Goal: Task Accomplishment & Management: Complete application form

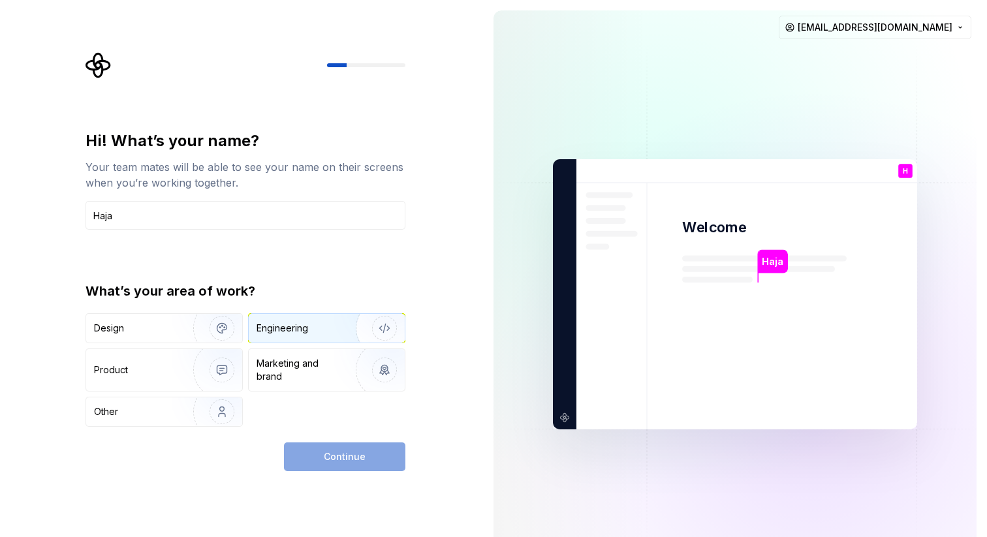
type input "Haja"
click at [323, 326] on div "Engineering" at bounding box center [308, 328] width 104 height 13
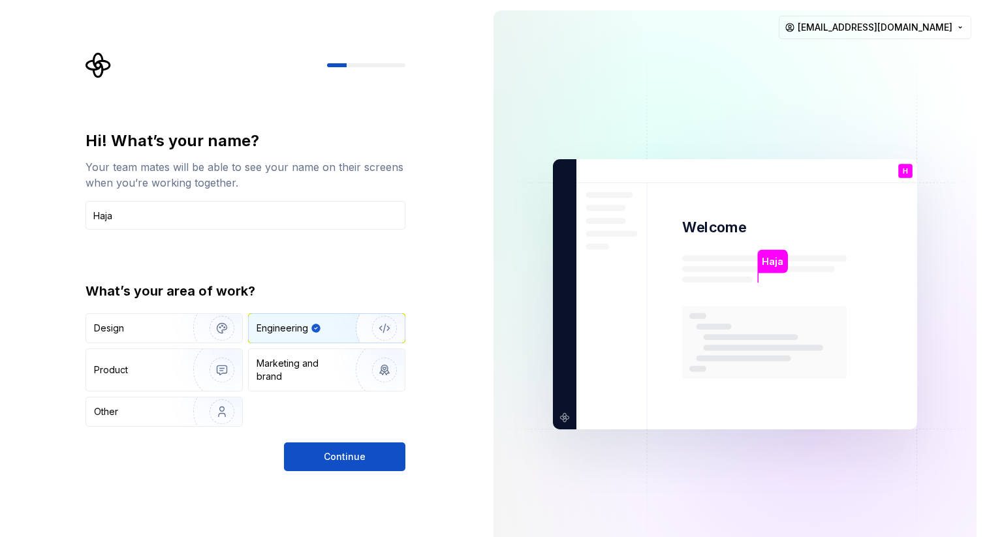
drag, startPoint x: 360, startPoint y: 461, endPoint x: 211, endPoint y: 345, distance: 188.3
click at [211, 345] on div "Hi! What’s your name? Your team mates will be able to see your name on their sc…" at bounding box center [245, 301] width 320 height 341
click at [194, 328] on img "button" at bounding box center [214, 328] width 84 height 87
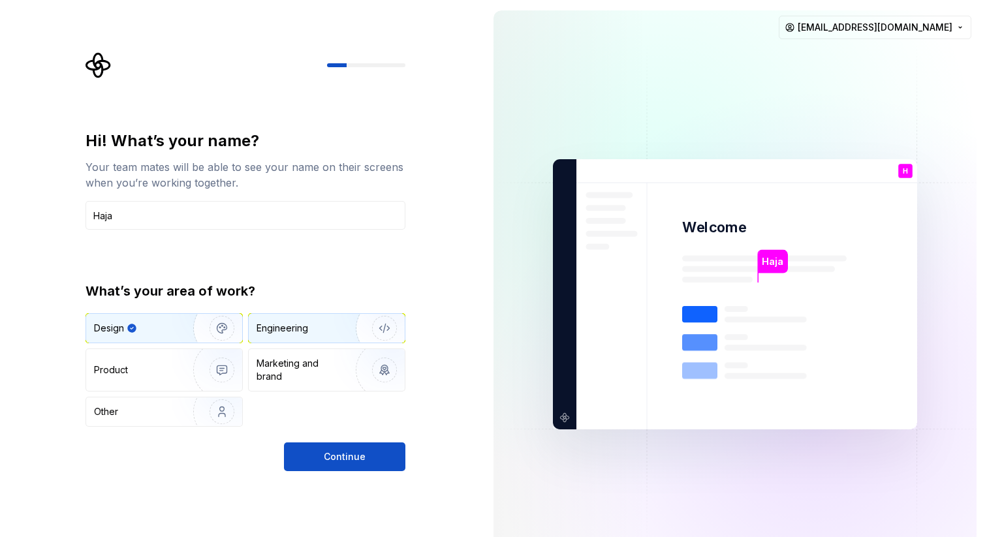
click at [307, 316] on div "Engineering" at bounding box center [327, 328] width 156 height 29
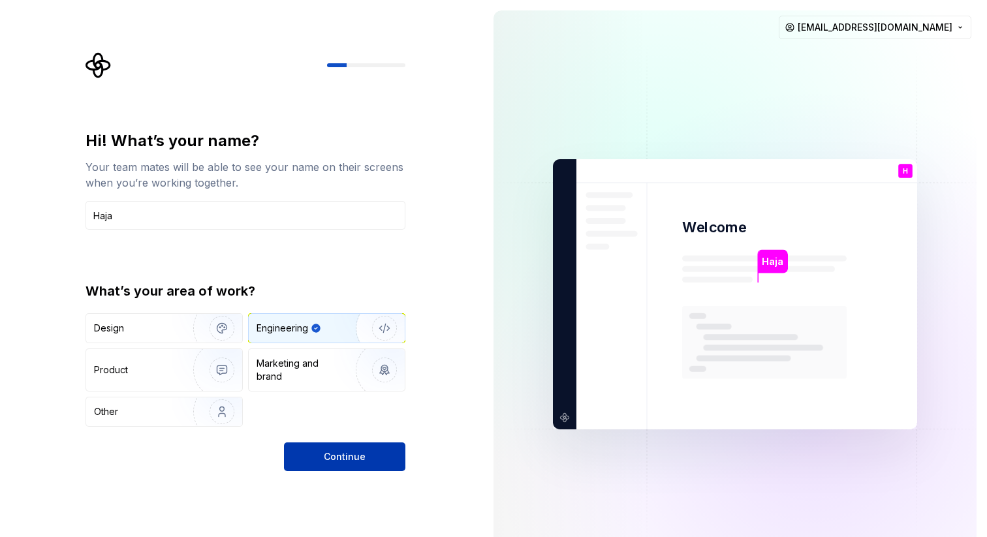
click at [352, 449] on button "Continue" at bounding box center [344, 456] width 121 height 29
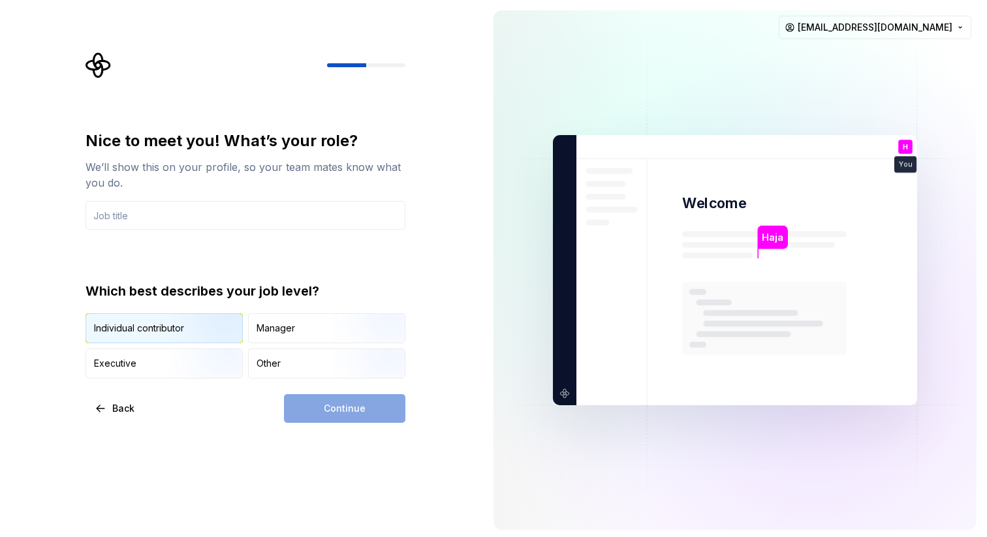
click at [116, 331] on div "Individual contributor" at bounding box center [139, 328] width 90 height 13
click at [330, 418] on div "Continue" at bounding box center [344, 408] width 121 height 29
click at [157, 204] on input "text" at bounding box center [245, 215] width 320 height 29
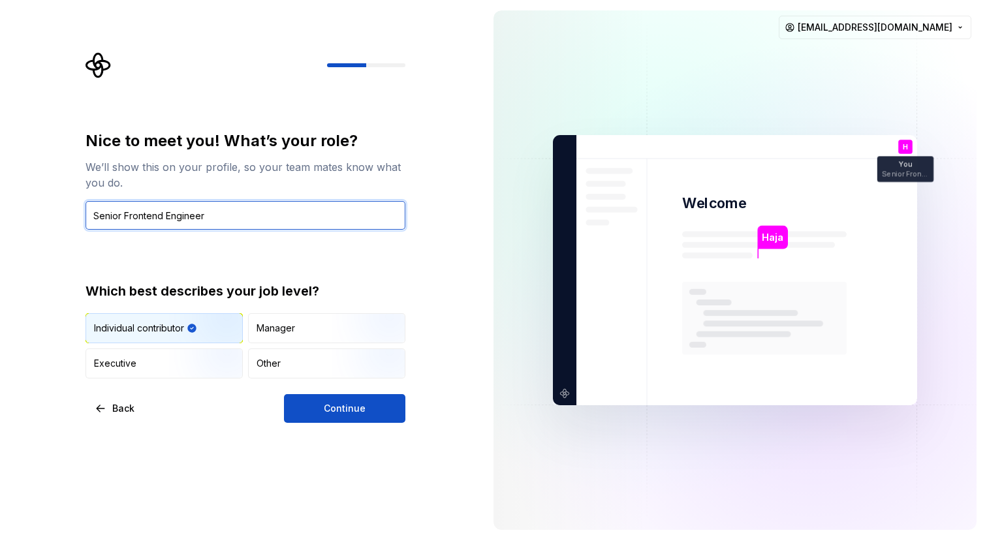
click at [125, 214] on input "Senior Frontend Engineer" at bounding box center [245, 215] width 320 height 29
type input "Frontend Engineer"
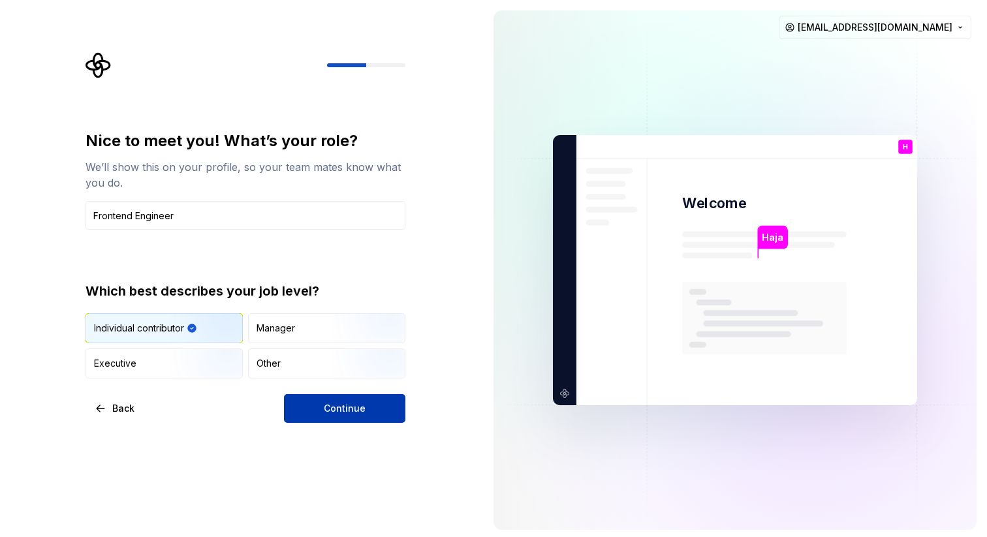
click at [375, 405] on button "Continue" at bounding box center [344, 408] width 121 height 29
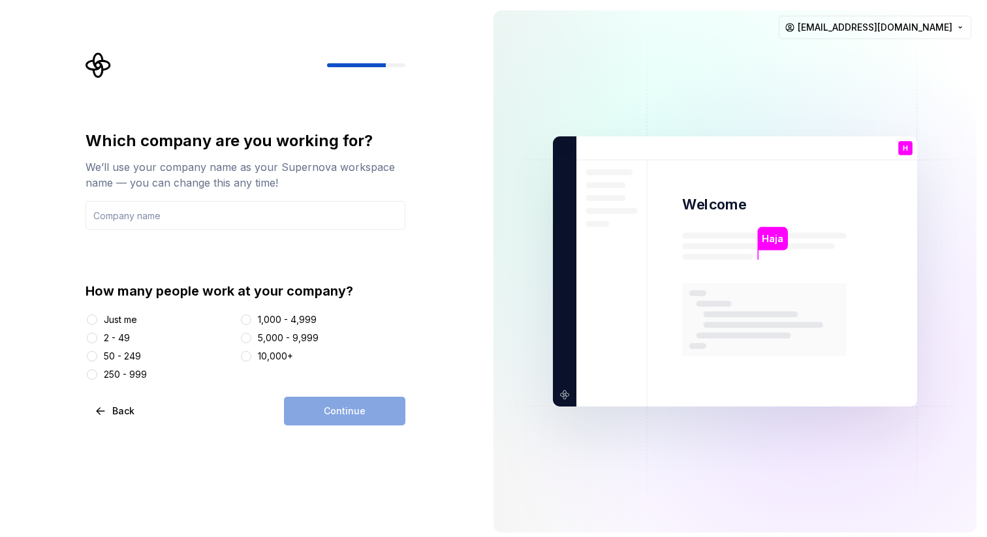
click at [117, 335] on div "2 - 49" at bounding box center [117, 338] width 26 height 13
click at [97, 335] on button "2 - 49" at bounding box center [92, 338] width 10 height 10
click at [119, 356] on div "50 - 249" at bounding box center [122, 356] width 37 height 13
click at [97, 356] on button "50 - 249" at bounding box center [92, 356] width 10 height 10
click at [114, 323] on div "Just me" at bounding box center [120, 319] width 33 height 13
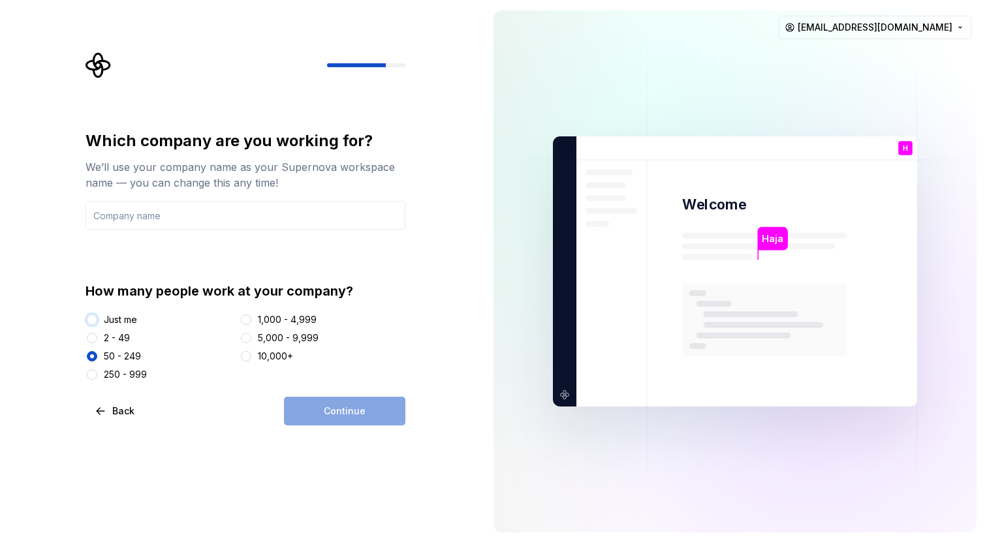
click at [97, 323] on button "Just me" at bounding box center [92, 320] width 10 height 10
click at [188, 220] on input "text" at bounding box center [245, 215] width 320 height 29
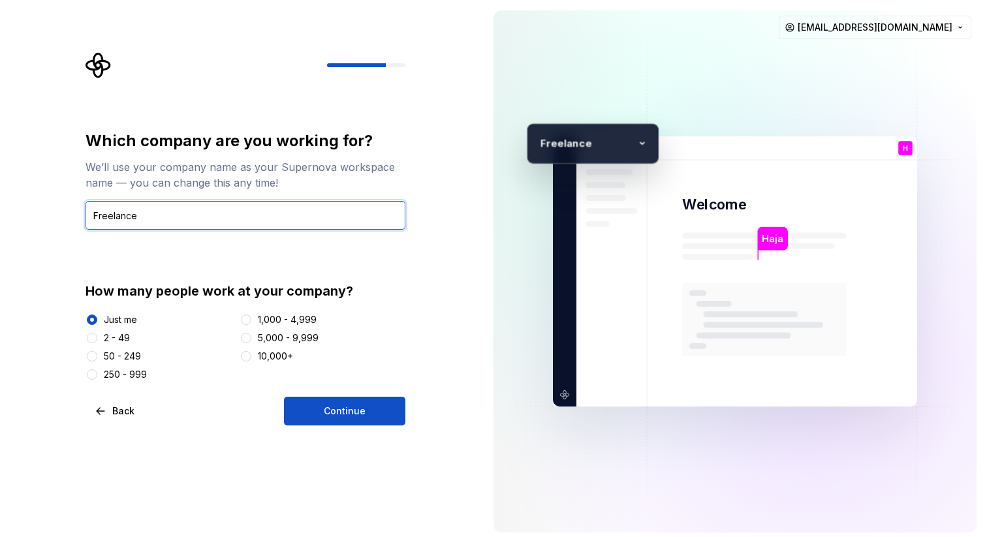
type input "Freelance"
click at [367, 426] on div "Which company are you working for? We’ll use your company name as your Supernov…" at bounding box center [241, 271] width 483 height 543
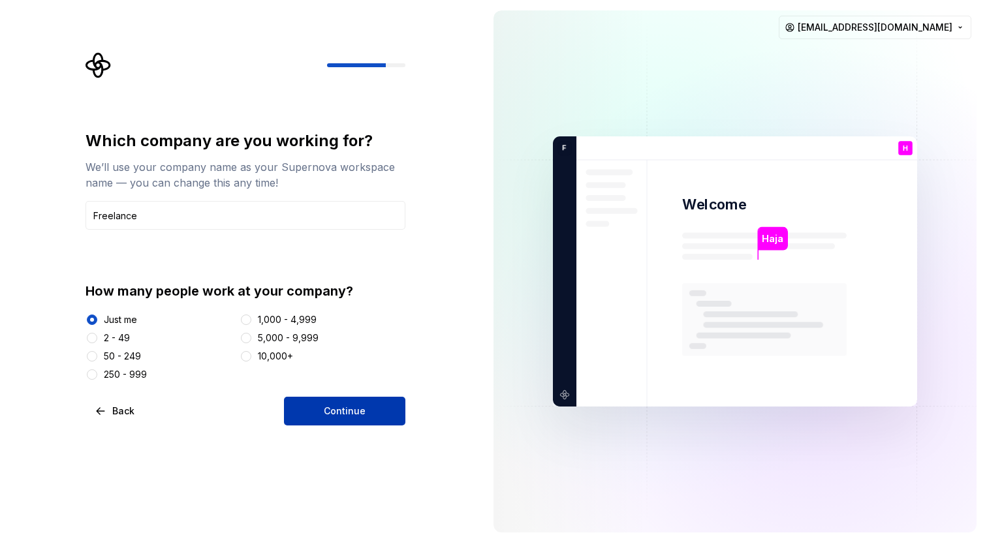
click at [365, 405] on button "Continue" at bounding box center [344, 411] width 121 height 29
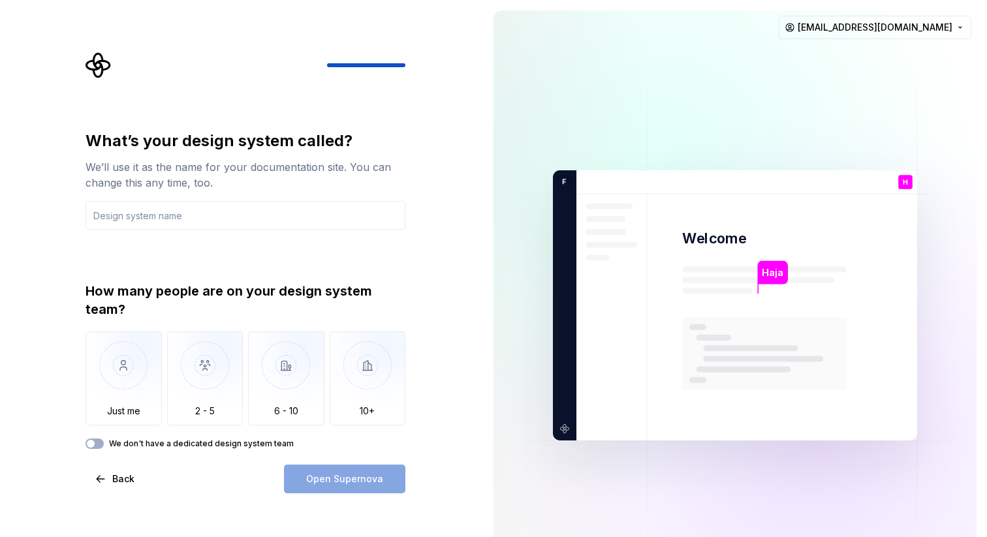
click at [160, 448] on label "We don't have a dedicated design system team" at bounding box center [201, 444] width 185 height 10
click at [104, 448] on button "We don't have a dedicated design system team" at bounding box center [94, 444] width 18 height 10
click at [160, 448] on label "We don't have a dedicated design system team" at bounding box center [201, 444] width 185 height 10
click at [104, 448] on button "We don't have a dedicated design system team" at bounding box center [94, 444] width 18 height 10
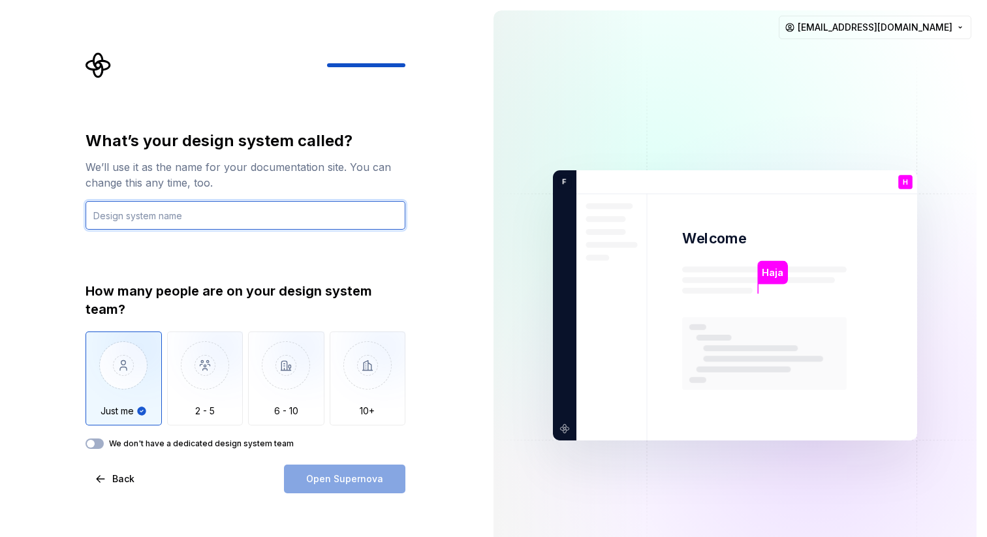
click at [178, 218] on input "text" at bounding box center [245, 215] width 320 height 29
type input "a"
type input "Alcazar"
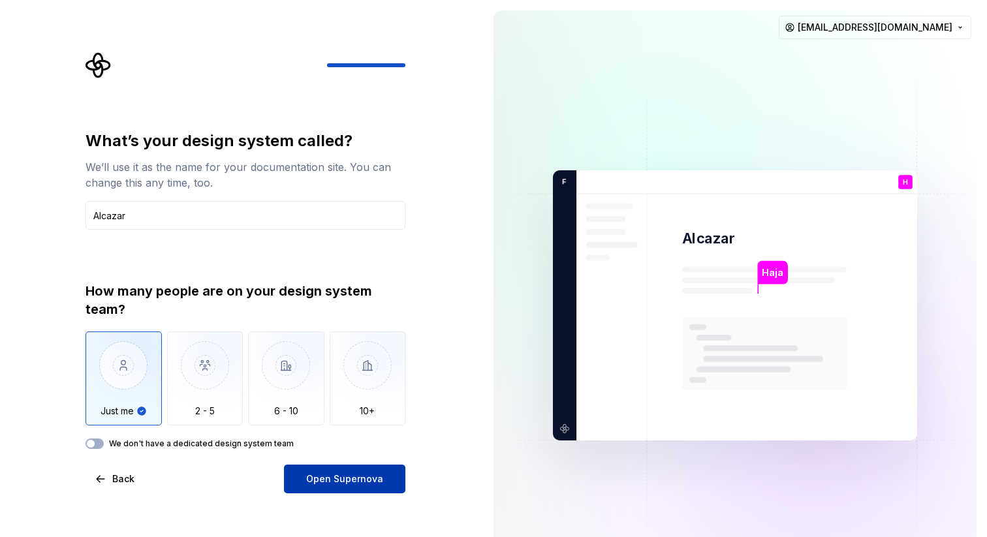
click at [332, 480] on span "Open Supernova" at bounding box center [344, 478] width 77 height 13
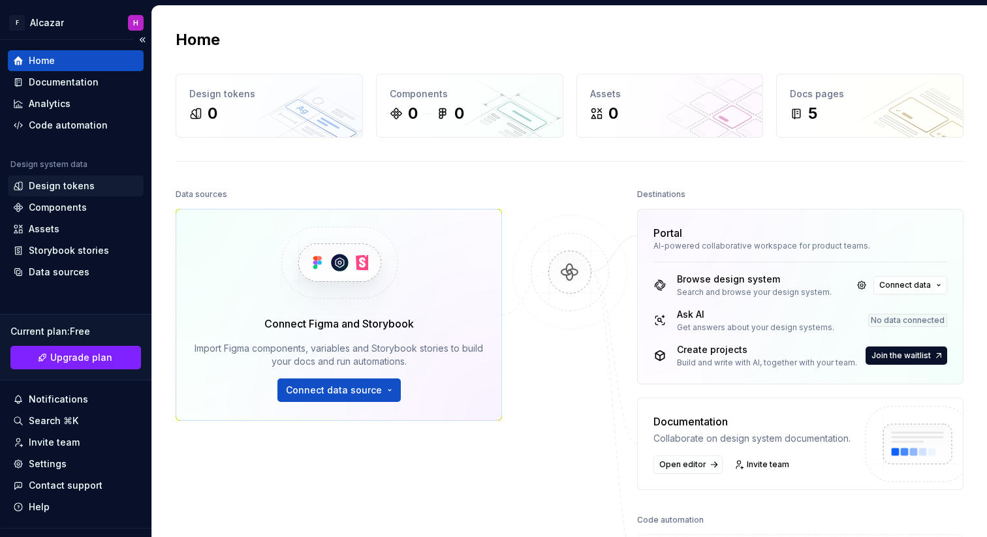
click at [73, 184] on div "Design tokens" at bounding box center [62, 185] width 66 height 13
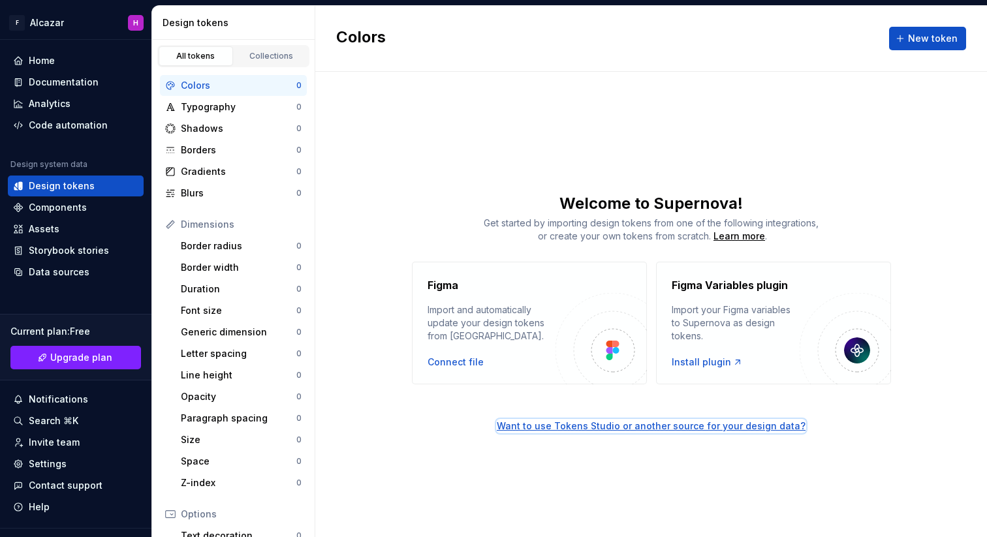
click at [692, 428] on div "Want to use Tokens Studio or another source for your design data?" at bounding box center [651, 426] width 309 height 13
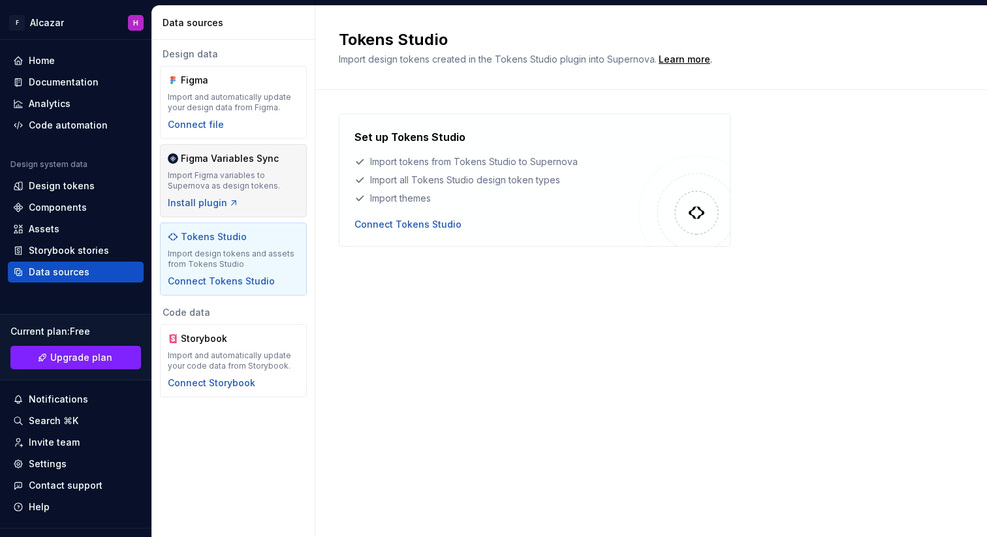
click at [296, 161] on div "Figma Variables Sync" at bounding box center [233, 158] width 131 height 13
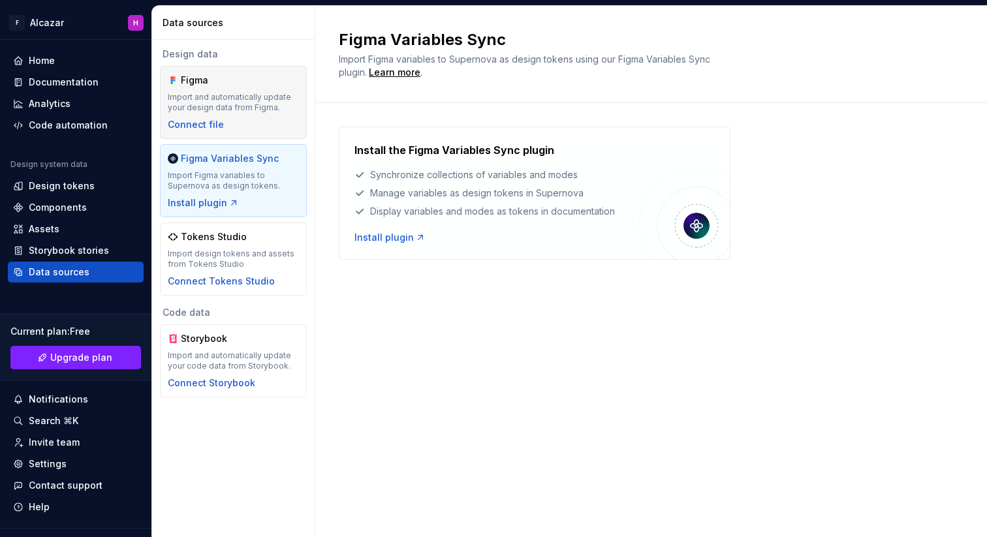
click at [260, 103] on div "Import and automatically update your design data from Figma." at bounding box center [233, 102] width 131 height 21
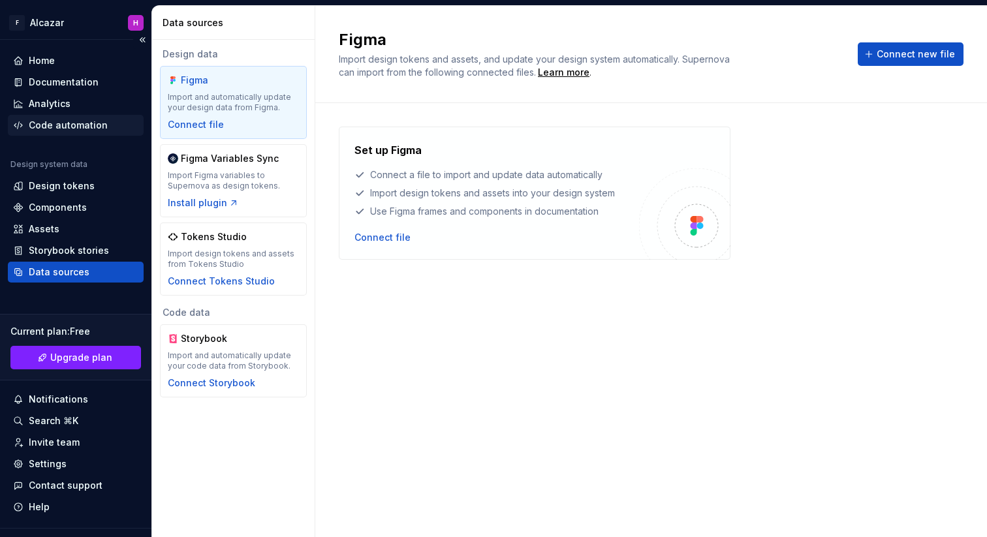
click at [91, 119] on div "Code automation" at bounding box center [68, 125] width 79 height 13
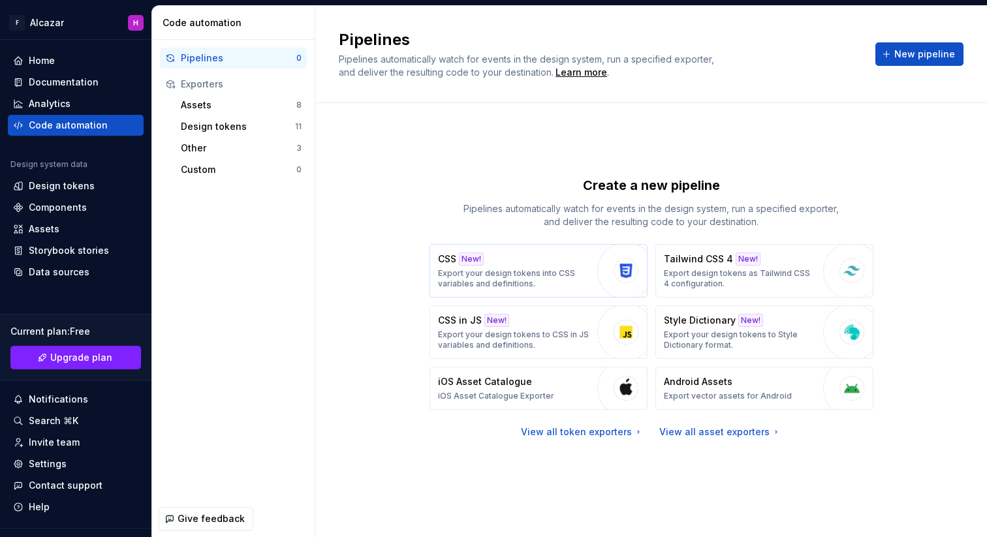
click at [497, 277] on p "Export your design tokens into CSS variables and definitions." at bounding box center [514, 278] width 153 height 21
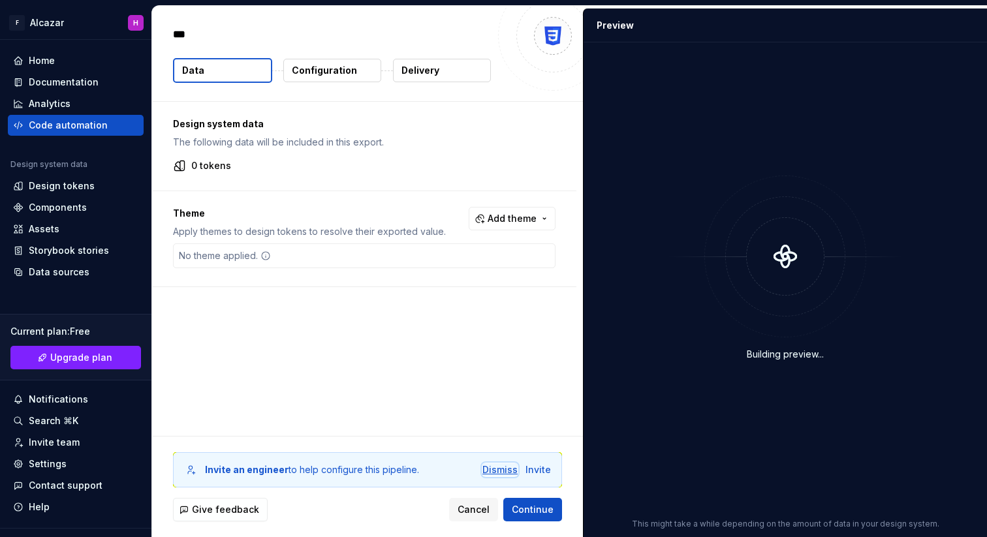
click at [493, 469] on div "Dismiss" at bounding box center [499, 469] width 35 height 13
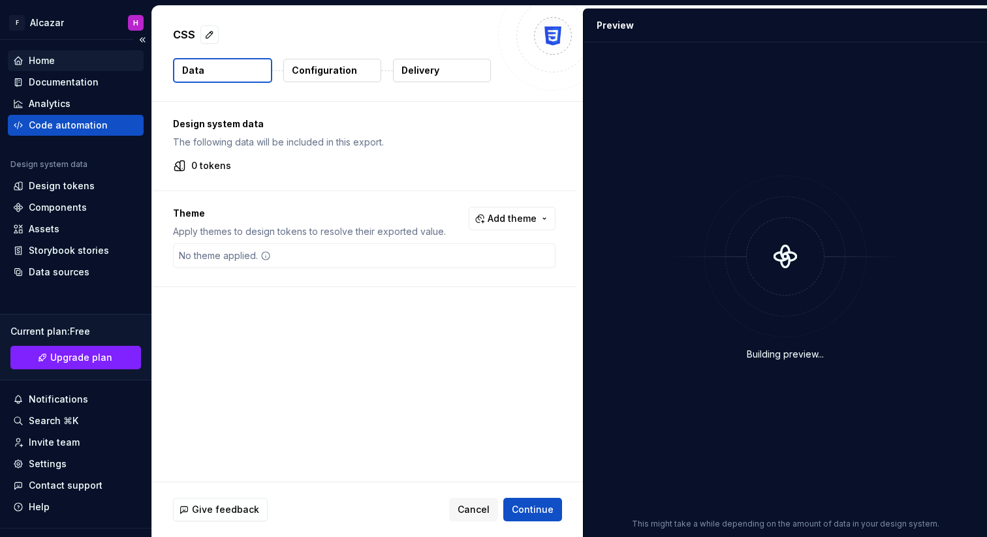
click at [39, 54] on div "Home" at bounding box center [42, 60] width 26 height 13
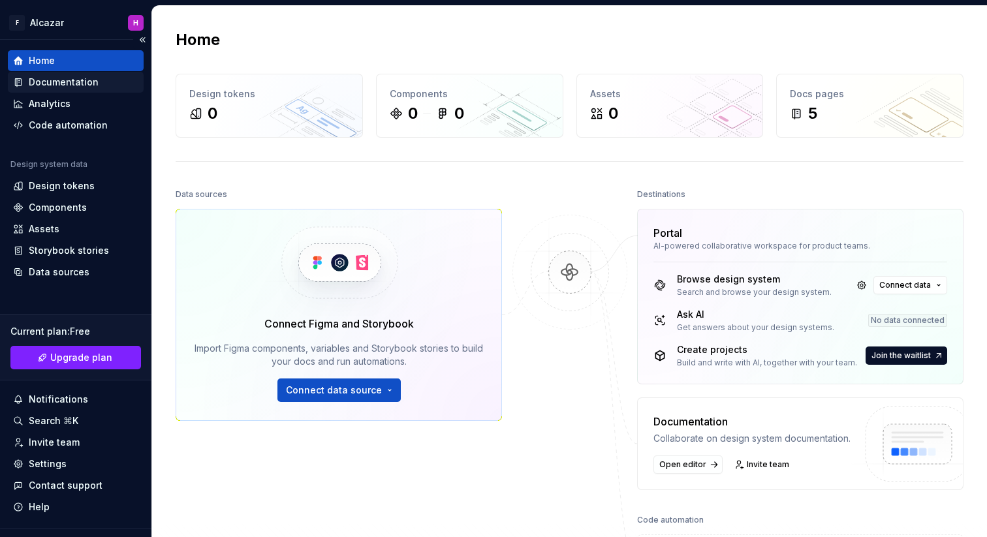
click at [78, 78] on div "Documentation" at bounding box center [64, 82] width 70 height 13
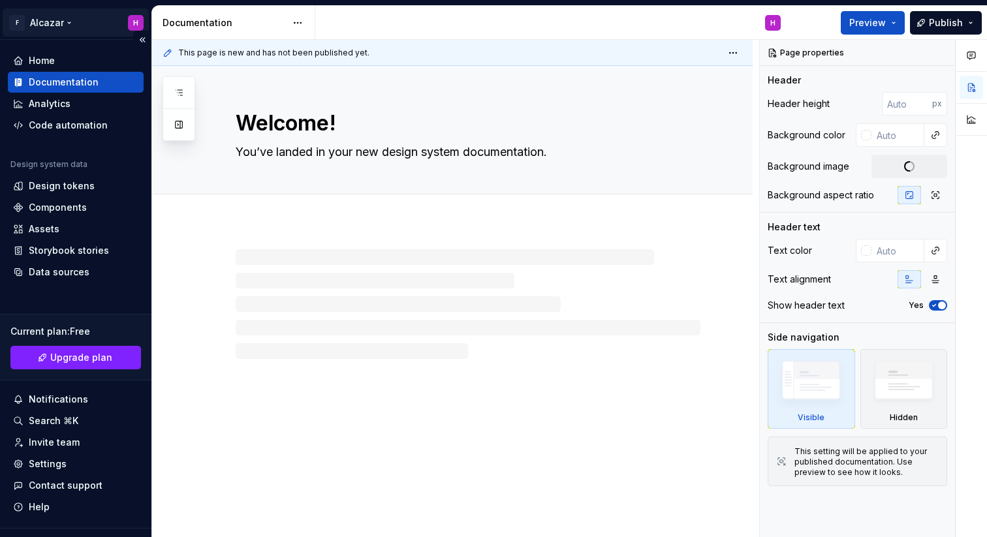
click at [135, 24] on html "F Alcazar H Home Documentation Analytics Code automation Design system data Des…" at bounding box center [493, 268] width 987 height 537
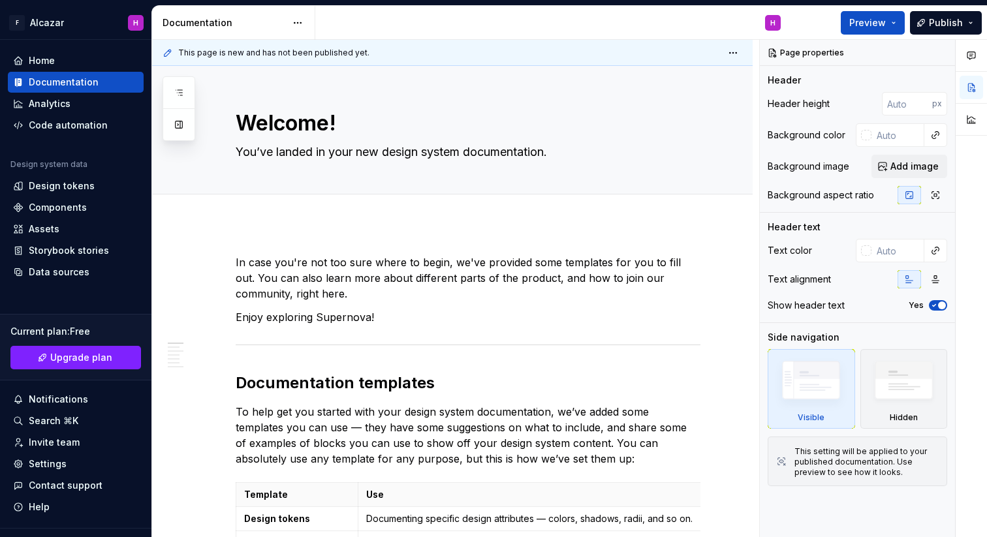
click at [493, 327] on html "F Alcazar H Home Documentation Analytics Code automation Design system data Des…" at bounding box center [493, 268] width 987 height 537
click at [967, 22] on button "Publish" at bounding box center [946, 22] width 72 height 23
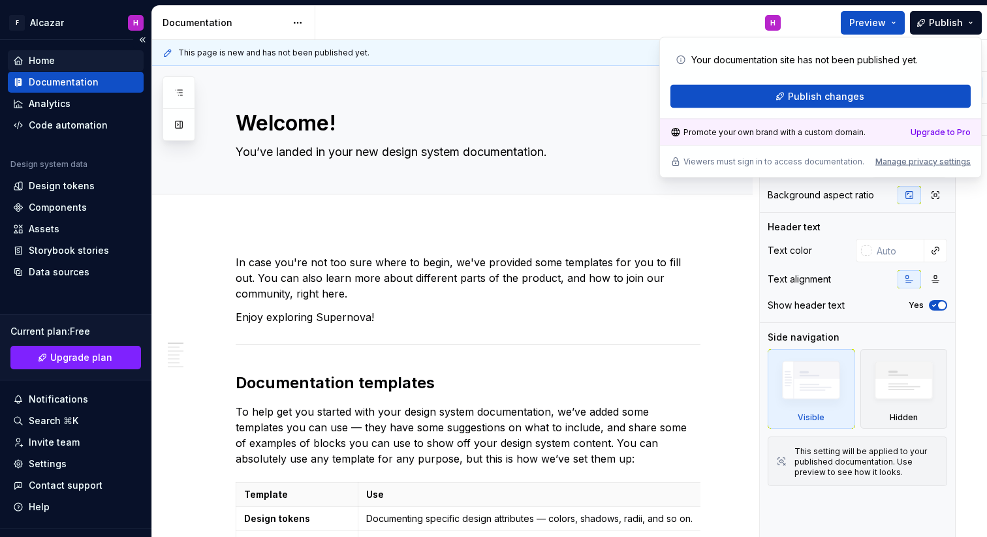
click at [41, 55] on div "Home" at bounding box center [42, 60] width 26 height 13
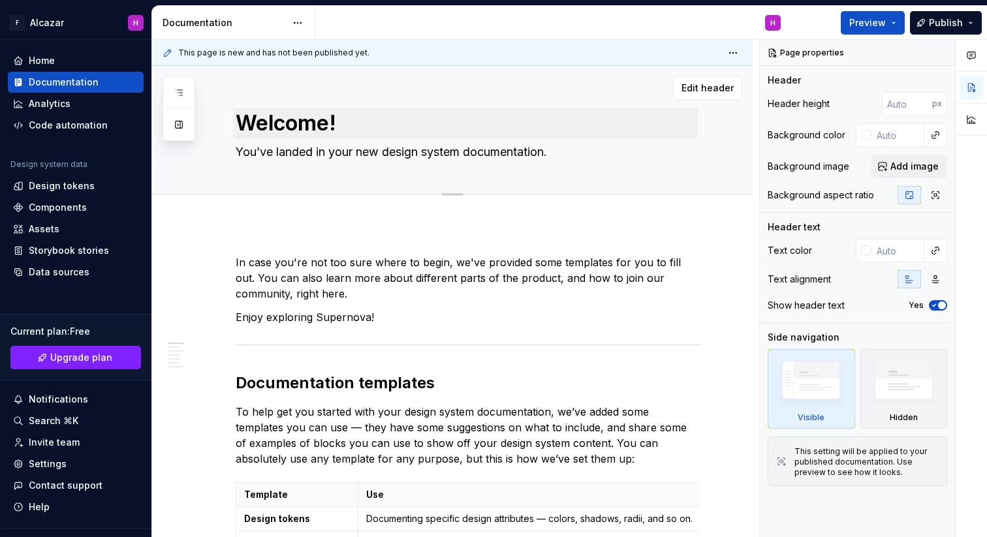
type textarea "*"
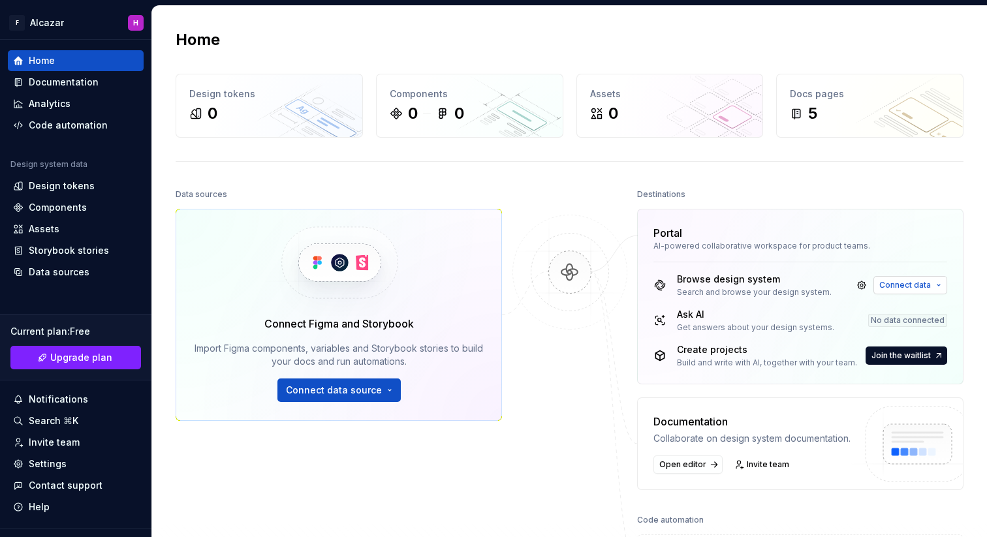
click at [916, 281] on span "Connect data" at bounding box center [905, 285] width 52 height 10
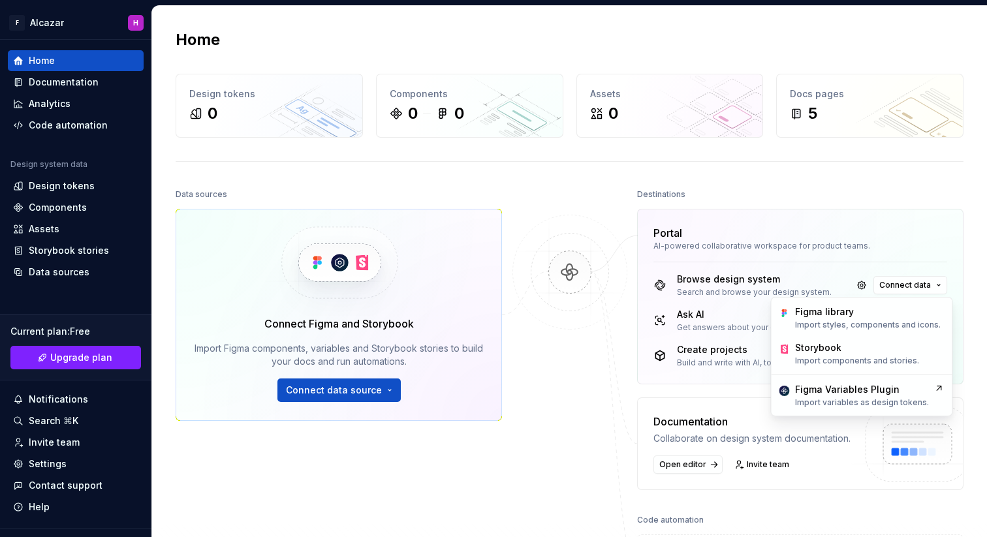
click at [737, 430] on div "Documentation Collaborate on design system documentation." at bounding box center [751, 429] width 197 height 31
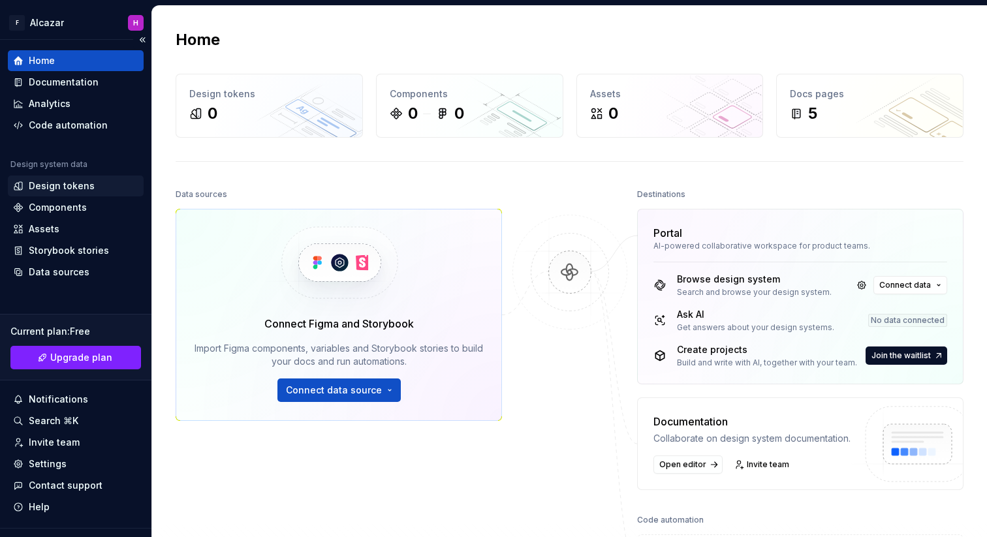
click at [60, 193] on div "Design tokens" at bounding box center [76, 186] width 136 height 21
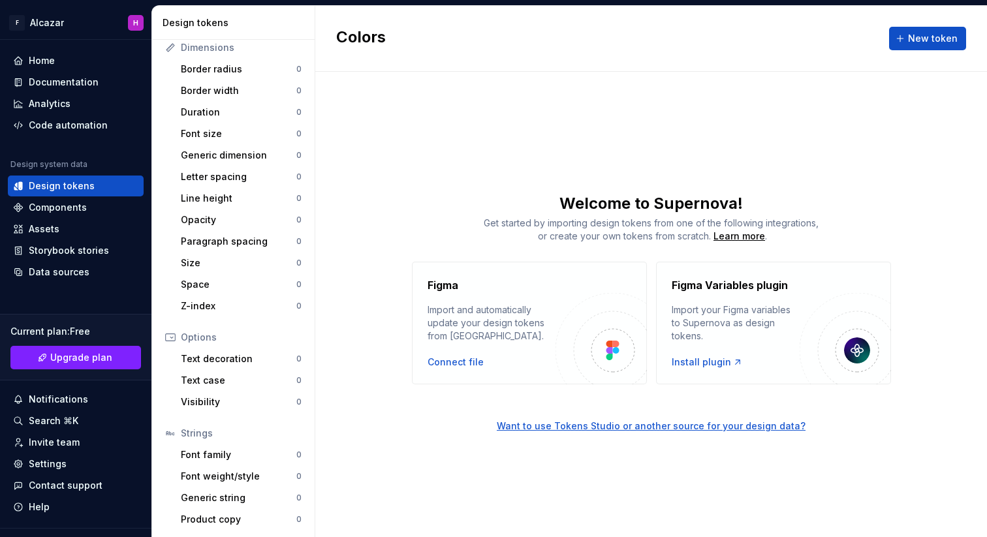
scroll to position [178, 0]
click at [547, 501] on div "Colors New token Welcome to Supernova! Get started by importing design tokens f…" at bounding box center [651, 271] width 672 height 531
